Goal: Check status: Check status

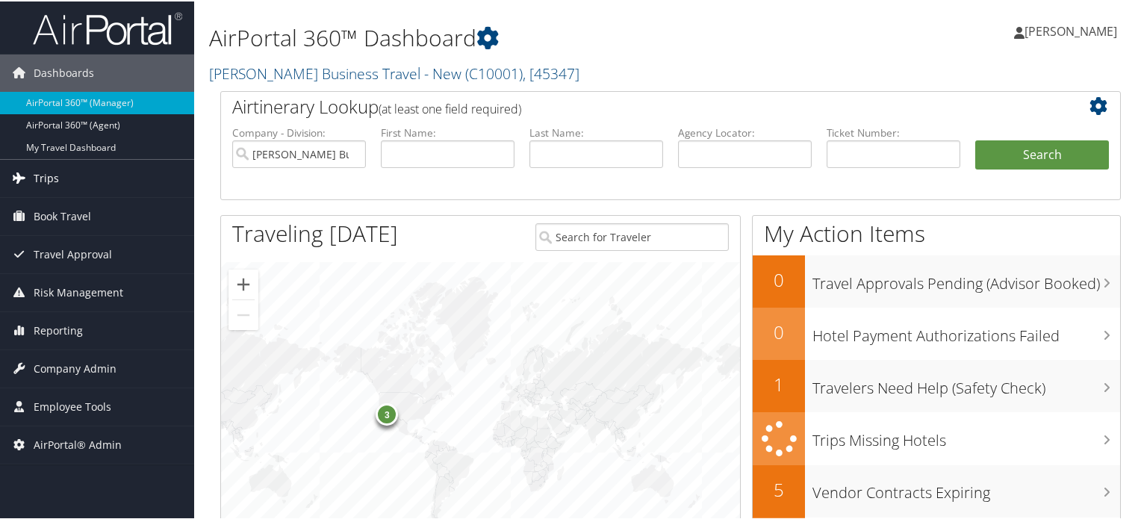
click at [46, 172] on span "Trips" at bounding box center [46, 176] width 25 height 37
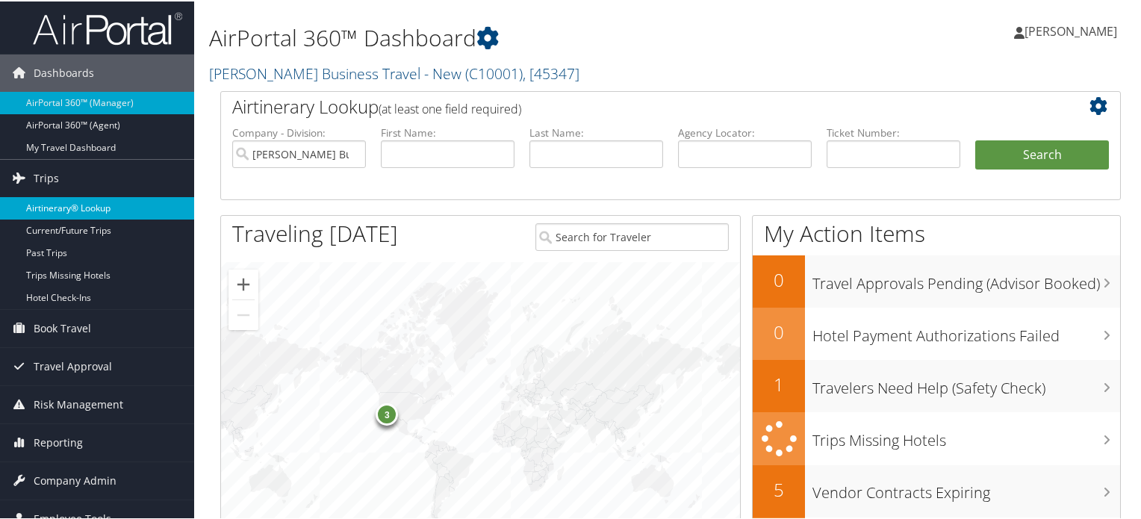
click at [55, 210] on link "Airtinerary® Lookup" at bounding box center [97, 207] width 194 height 22
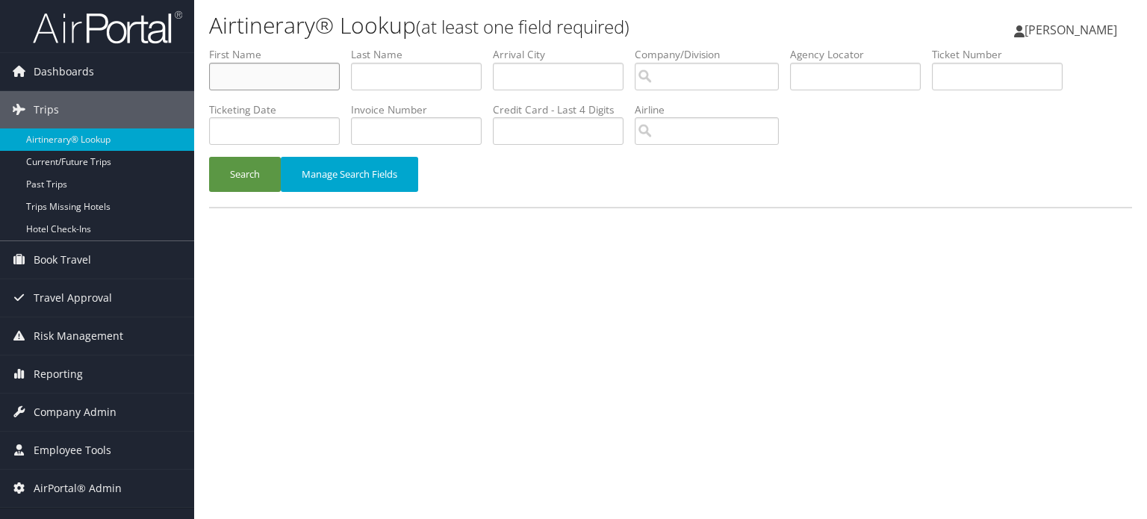
click at [291, 78] on input "text" at bounding box center [274, 77] width 131 height 28
click at [387, 73] on input "text" at bounding box center [416, 77] width 131 height 28
type input "listenon"
click at [268, 184] on button "Search" at bounding box center [245, 174] width 72 height 35
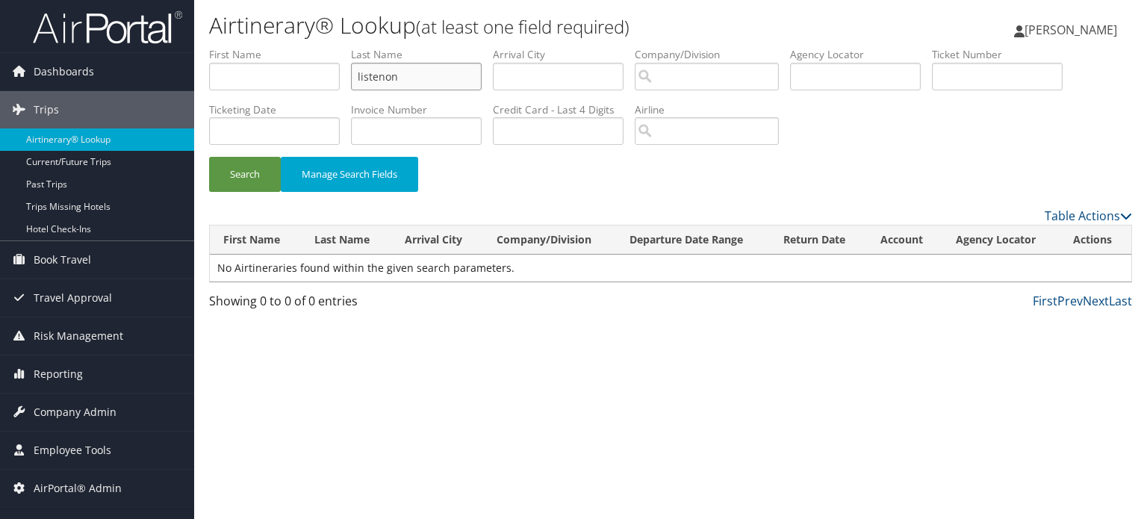
drag, startPoint x: 405, startPoint y: 74, endPoint x: 358, endPoint y: 85, distance: 49.1
click at [358, 85] on input "listenon" at bounding box center [416, 77] width 131 height 28
